Goal: Task Accomplishment & Management: Use online tool/utility

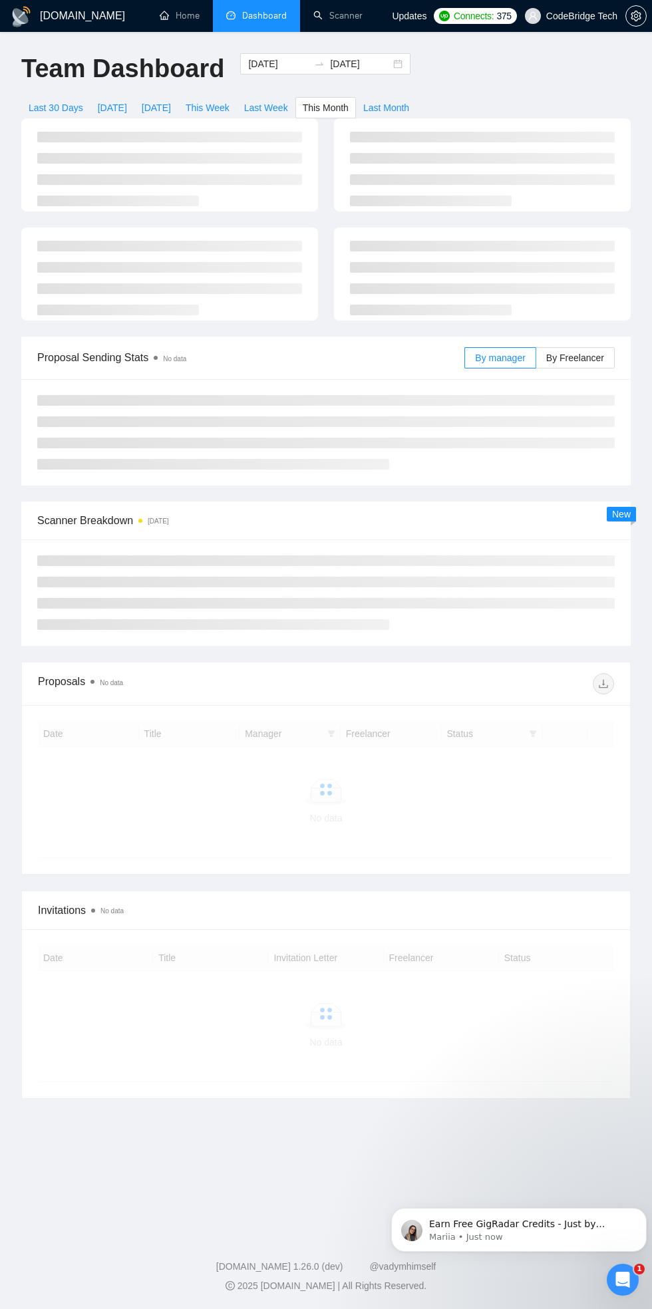
click at [631, 1274] on div "Open Intercom Messenger" at bounding box center [623, 1280] width 44 height 44
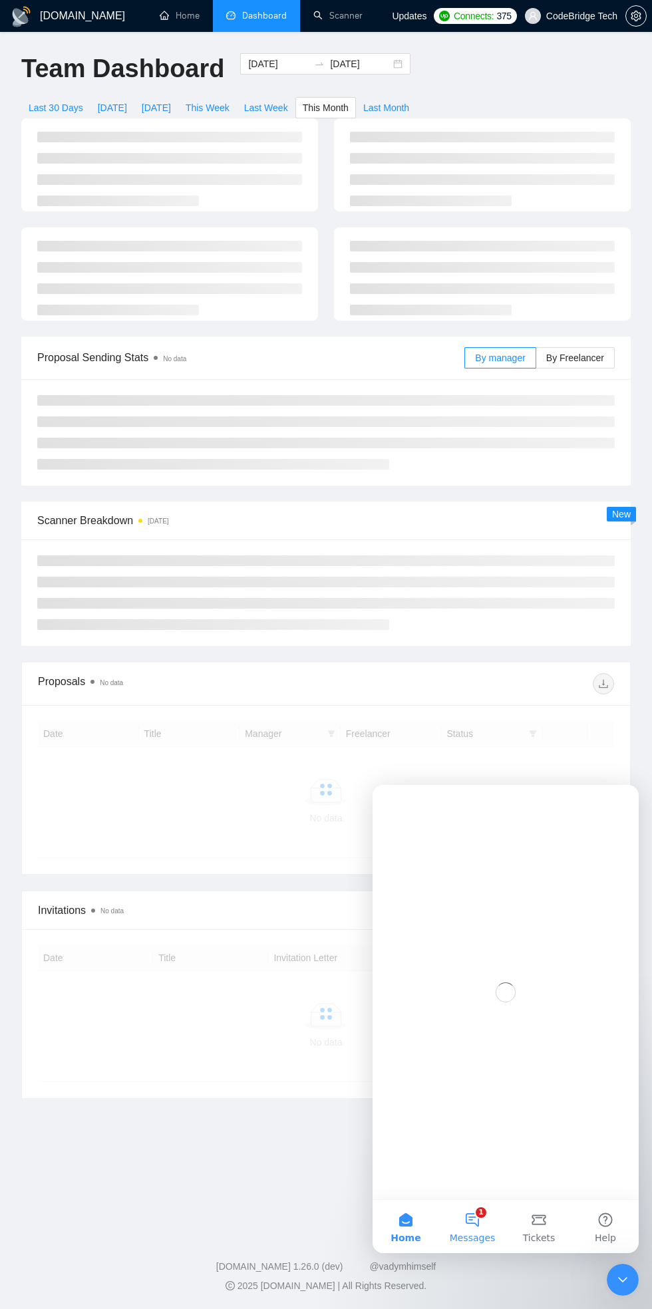
click at [489, 1203] on button "1 Messages" at bounding box center [472, 1226] width 67 height 53
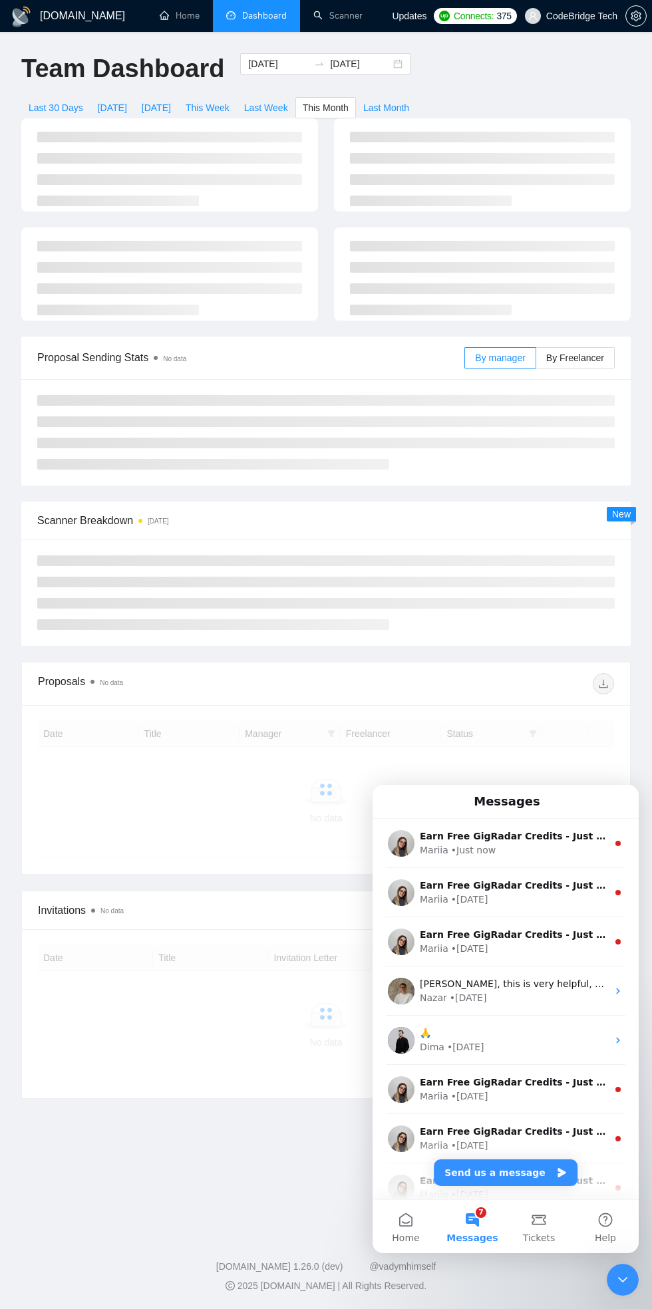
click at [611, 1279] on div "Close Intercom Messenger" at bounding box center [623, 1280] width 32 height 32
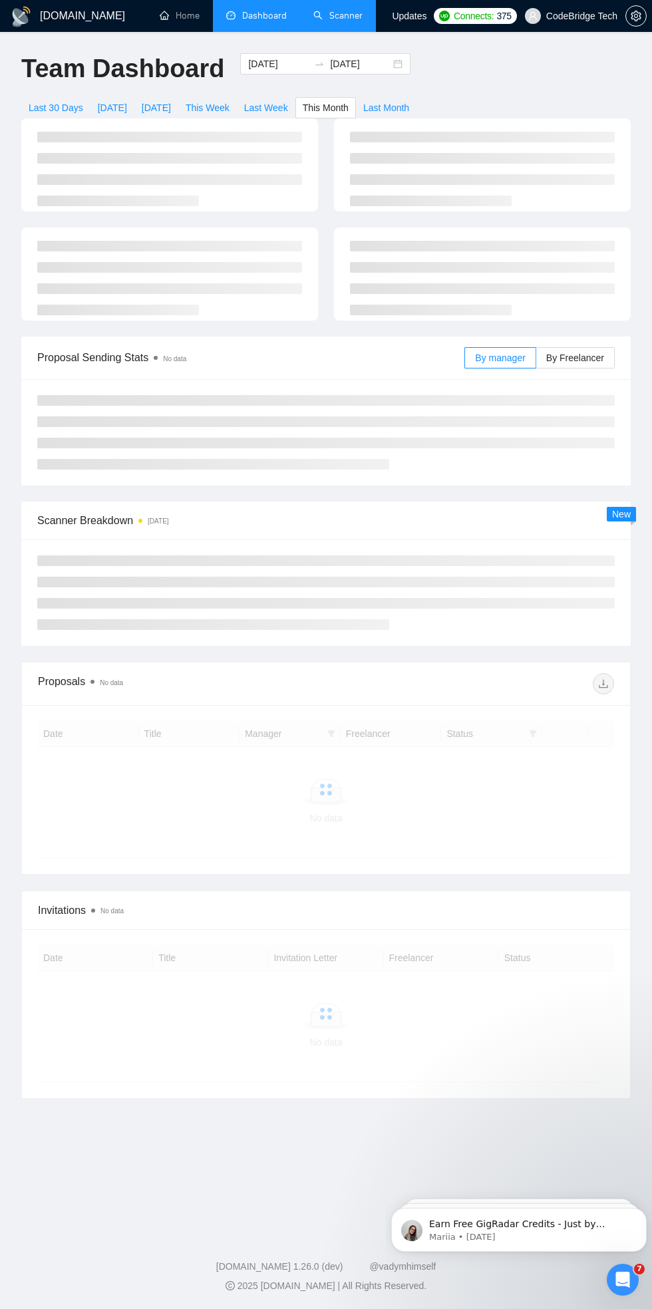
click at [335, 19] on link "Scanner" at bounding box center [337, 15] width 49 height 11
